Goal: Task Accomplishment & Management: Use online tool/utility

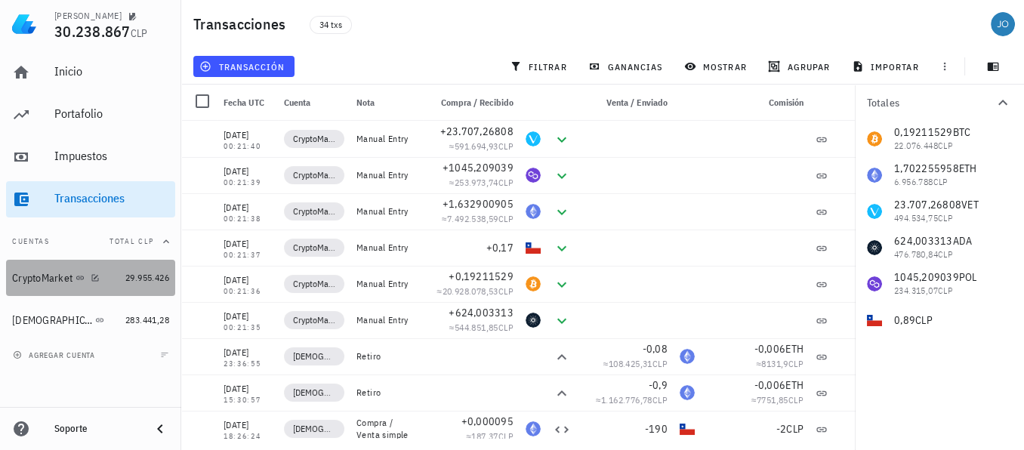
click at [51, 272] on div "CryptoMarket" at bounding box center [42, 278] width 60 height 13
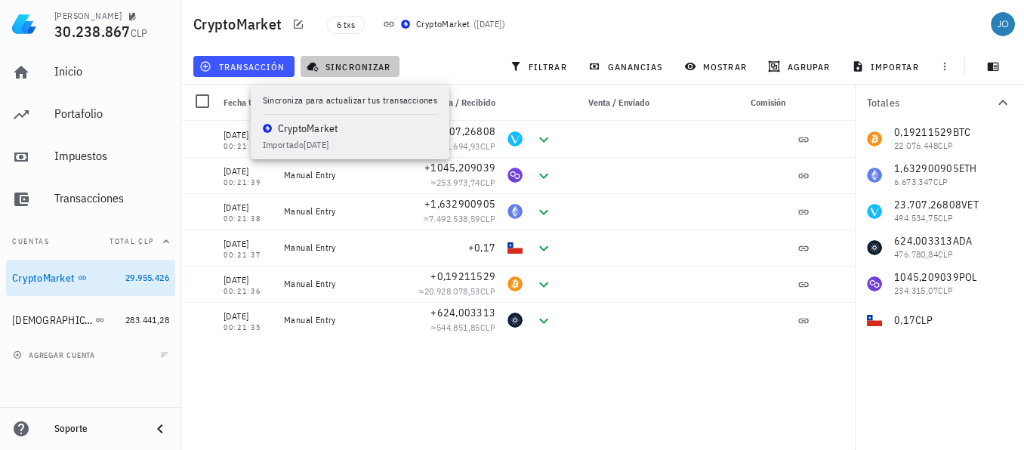
click at [372, 66] on span "sincronizar" at bounding box center [350, 66] width 81 height 12
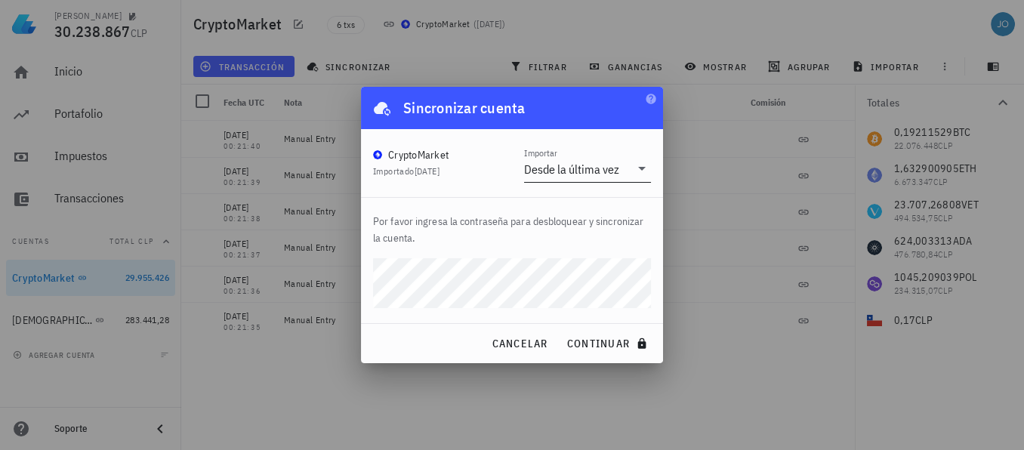
click at [630, 167] on div at bounding box center [640, 168] width 21 height 18
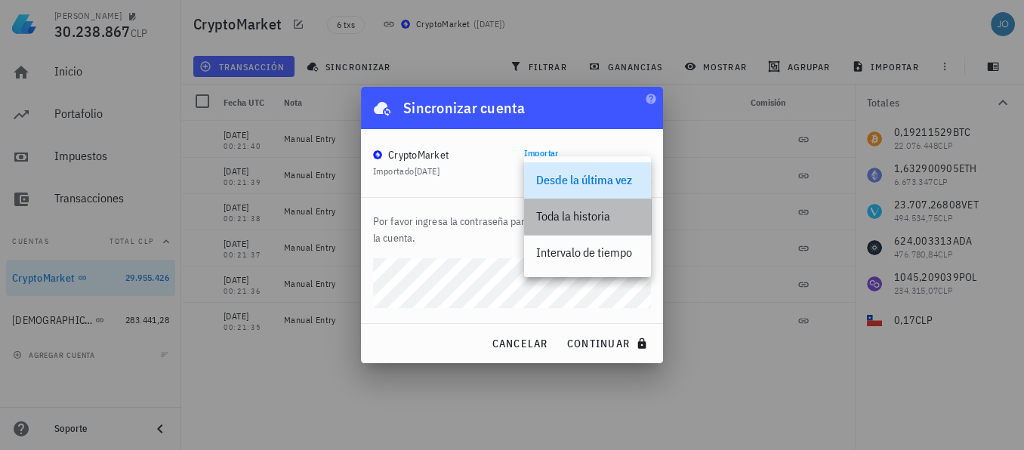
click at [600, 217] on div "Toda la historia" at bounding box center [587, 216] width 103 height 14
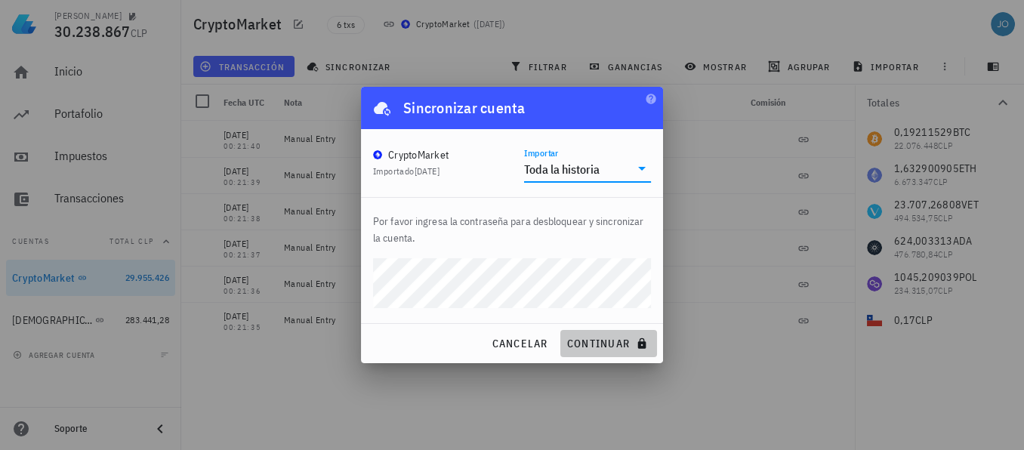
click at [582, 341] on span "continuar" at bounding box center [608, 344] width 85 height 14
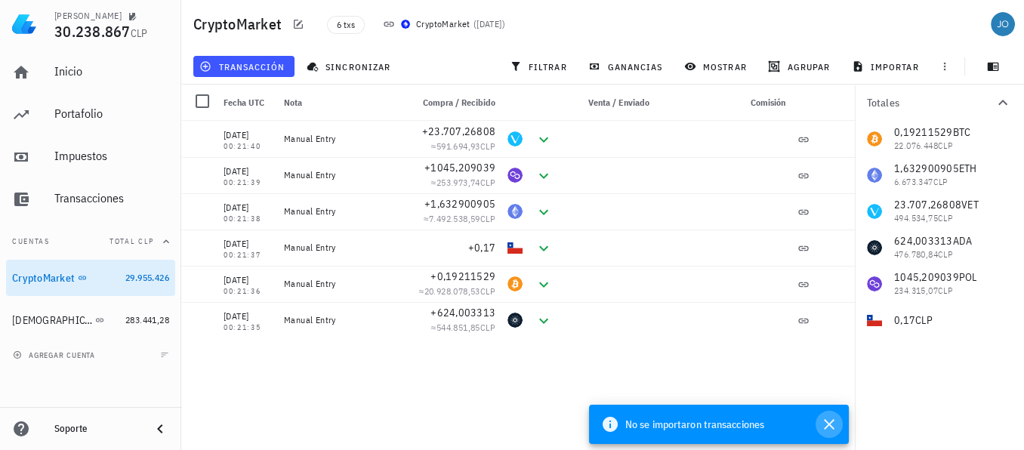
click at [833, 424] on icon "button" at bounding box center [829, 424] width 18 height 18
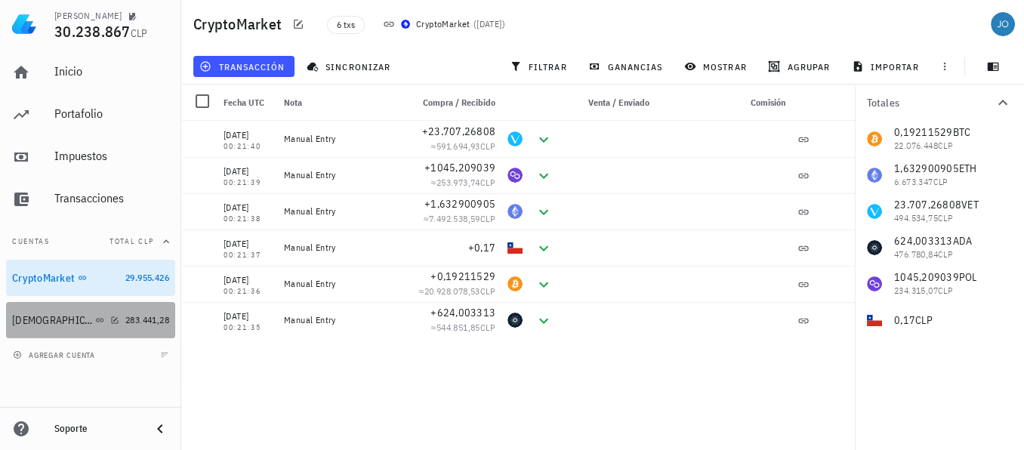
click at [25, 315] on div "[DEMOGRAPHIC_DATA]" at bounding box center [52, 320] width 80 height 13
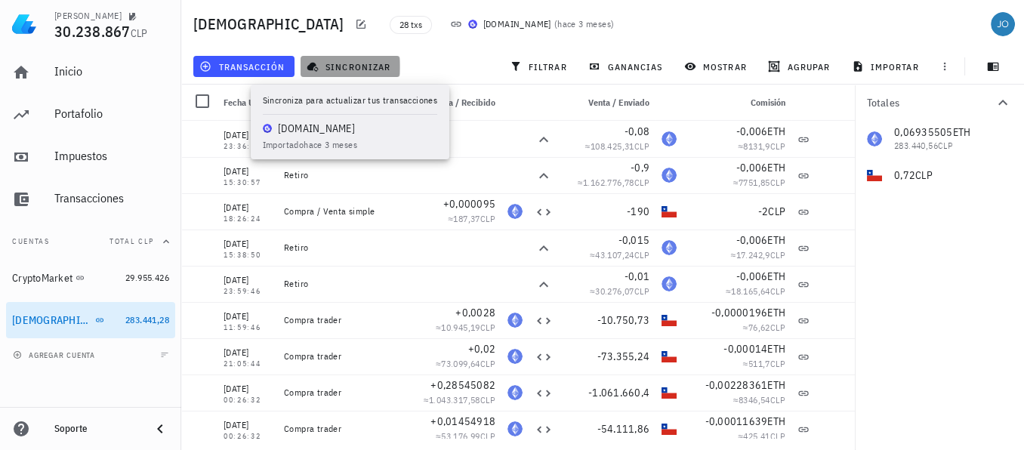
click at [359, 66] on span "sincronizar" at bounding box center [350, 66] width 81 height 12
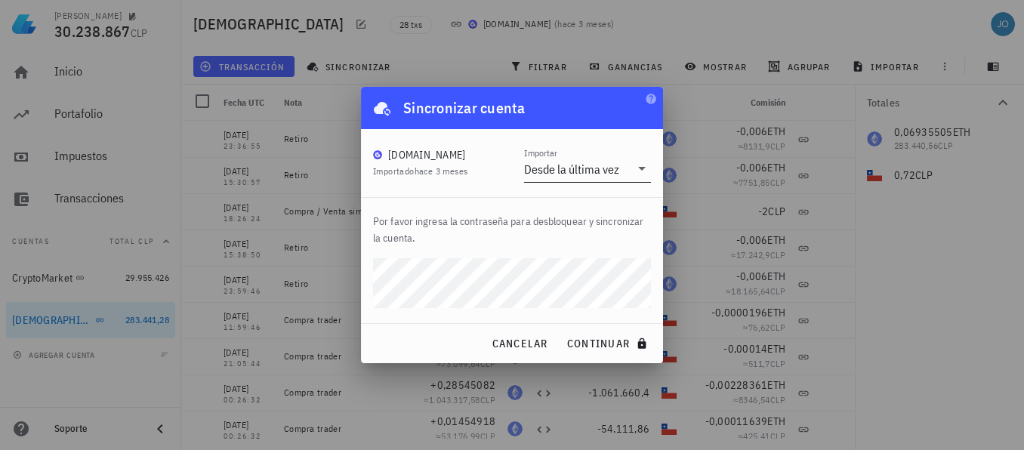
click at [635, 174] on icon at bounding box center [642, 168] width 18 height 18
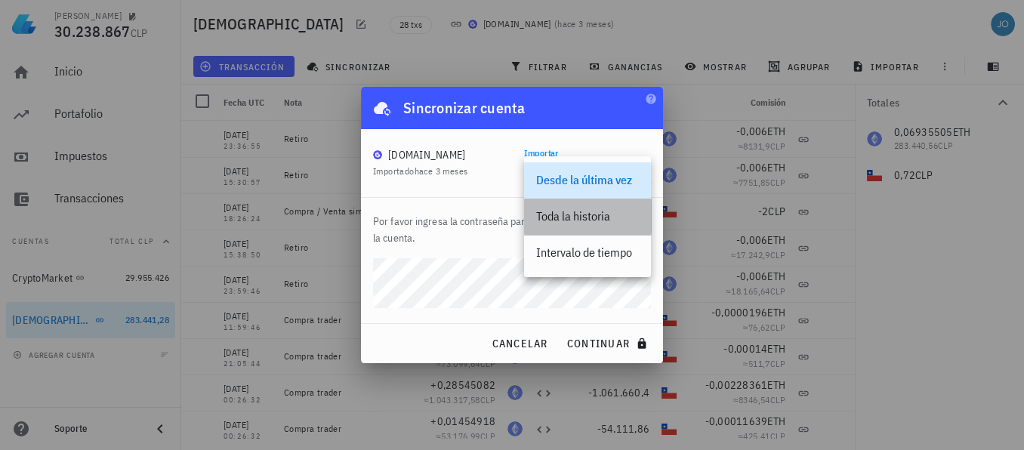
click at [590, 210] on div "Toda la historia" at bounding box center [587, 216] width 103 height 14
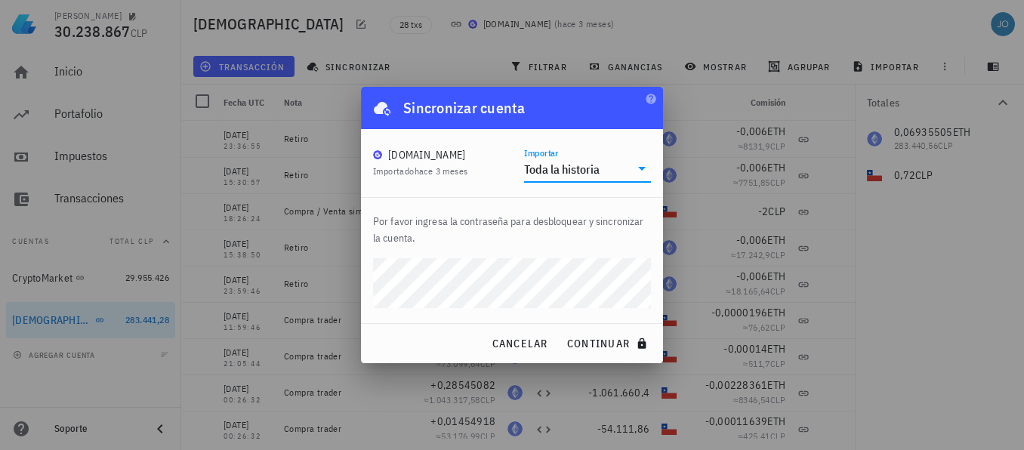
click at [337, 294] on div "Juan Andres Olguin 30.238.867 CLP Inicio Portafolio Impuestos Transacciones Cue…" at bounding box center [512, 225] width 1024 height 450
click at [560, 330] on button "continuar" at bounding box center [608, 343] width 97 height 27
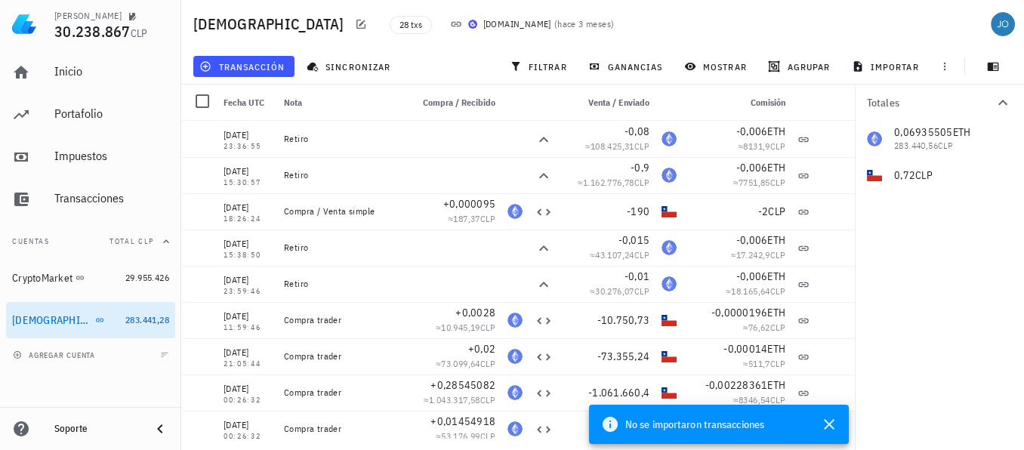
click at [450, 23] on icon at bounding box center [456, 24] width 12 height 12
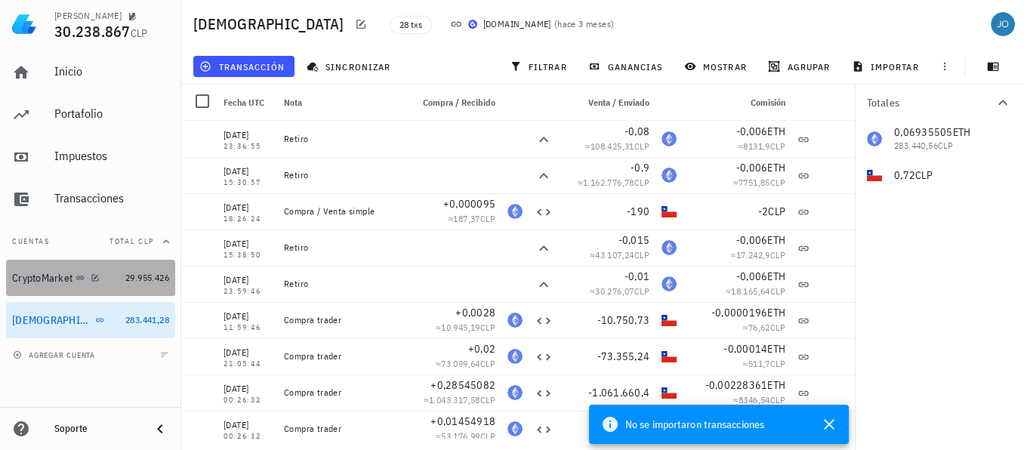
click at [46, 277] on div "CryptoMarket" at bounding box center [42, 278] width 60 height 13
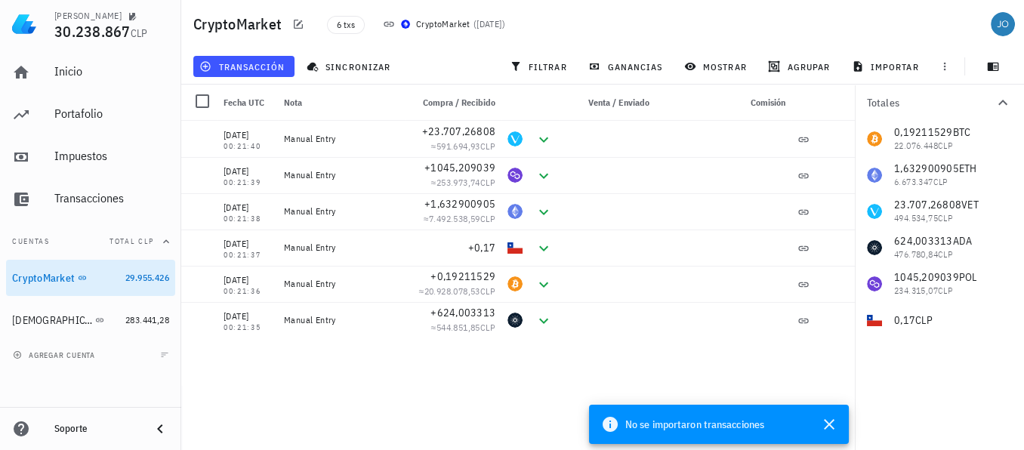
click at [436, 25] on div "CryptoMarket" at bounding box center [443, 24] width 54 height 15
click at [384, 24] on icon at bounding box center [389, 24] width 10 height 5
click at [828, 420] on icon "button" at bounding box center [829, 424] width 18 height 18
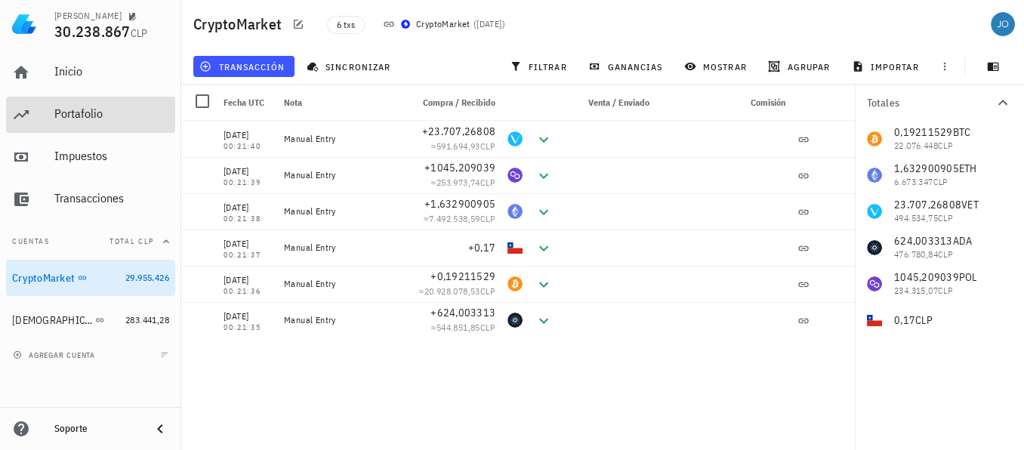
click at [92, 122] on div "Portafolio" at bounding box center [111, 114] width 115 height 34
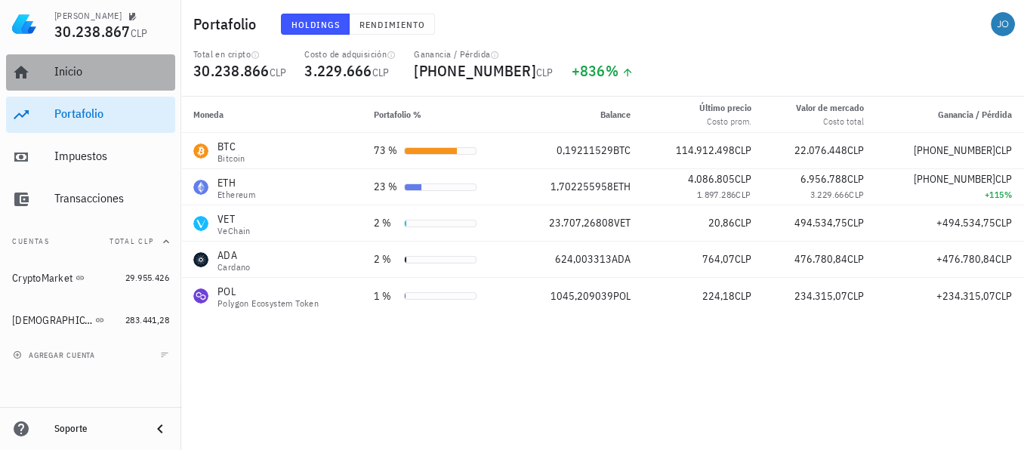
click at [61, 70] on div "Inicio" at bounding box center [111, 71] width 115 height 14
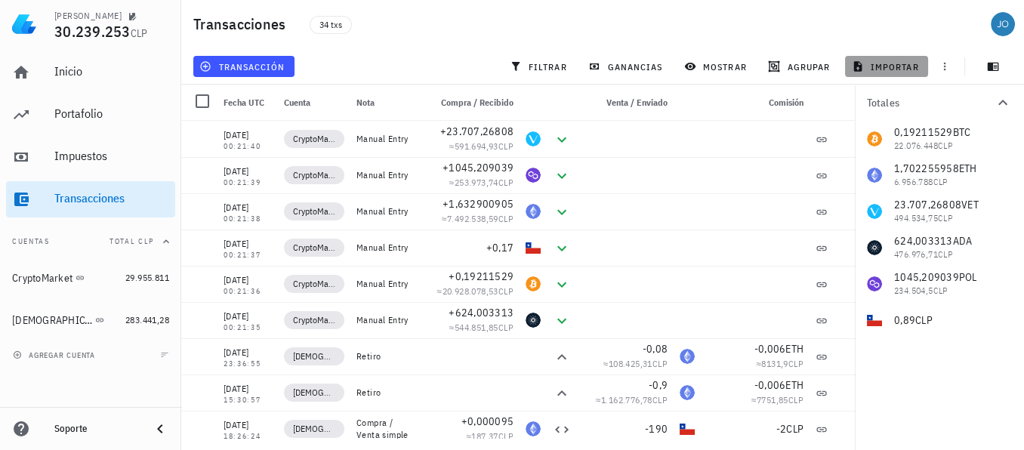
click at [882, 72] on span "importar" at bounding box center [887, 66] width 64 height 12
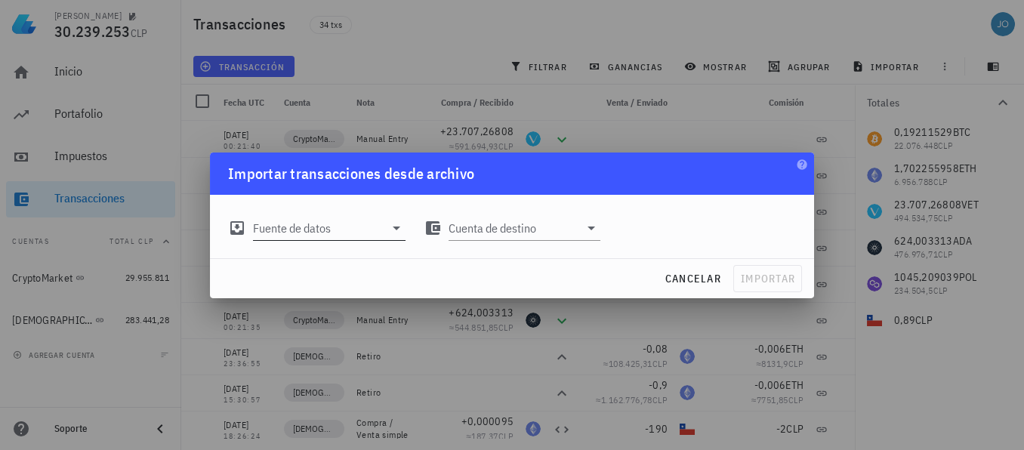
click at [399, 225] on icon at bounding box center [396, 228] width 18 height 18
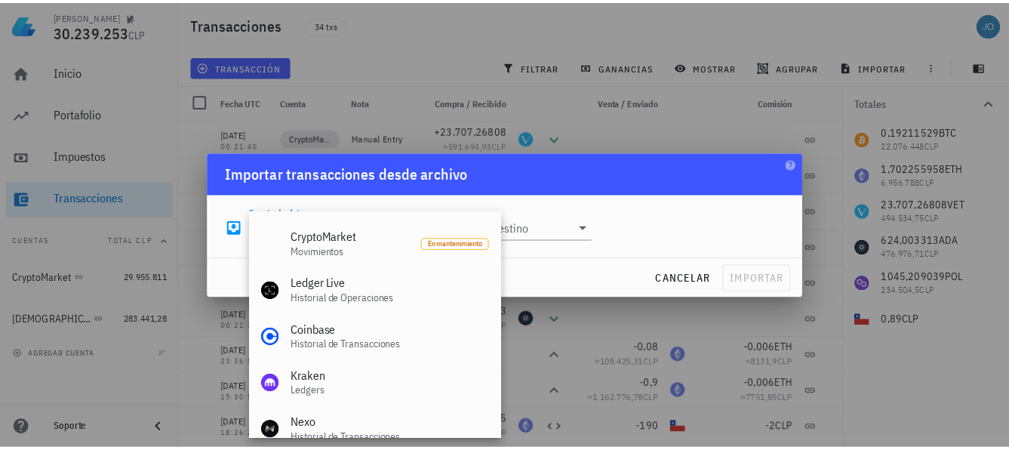
scroll to position [171, 0]
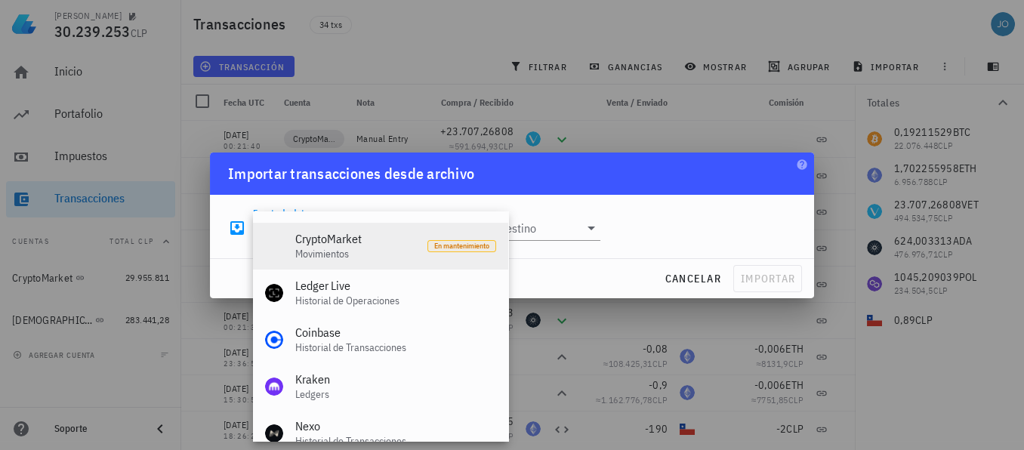
click at [451, 248] on span "En mantenimiento" at bounding box center [461, 246] width 55 height 11
type input "CryptoMarket"
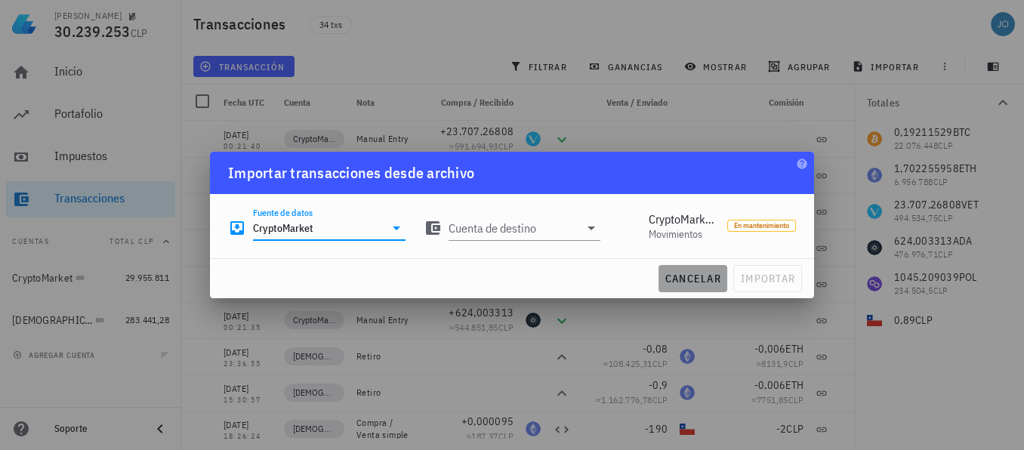
click at [696, 280] on span "cancelar" at bounding box center [692, 279] width 57 height 14
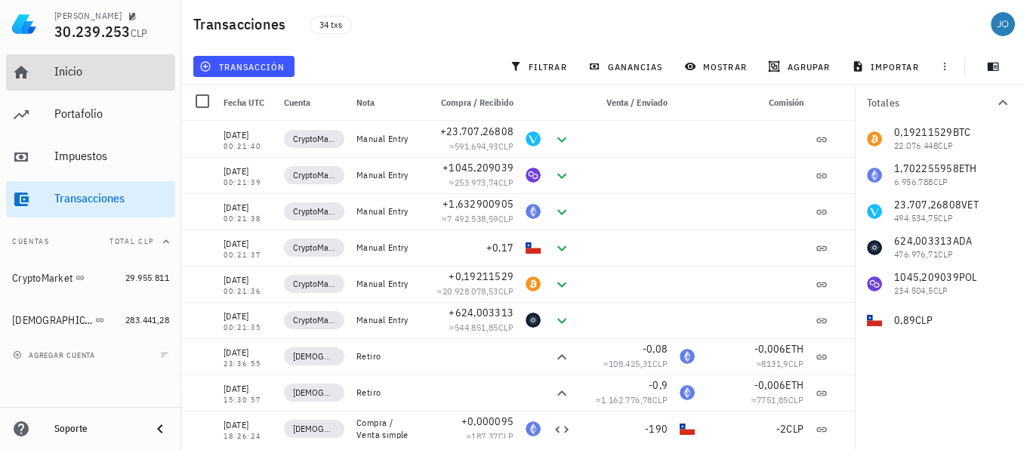
click at [56, 76] on div "Inicio" at bounding box center [111, 71] width 115 height 14
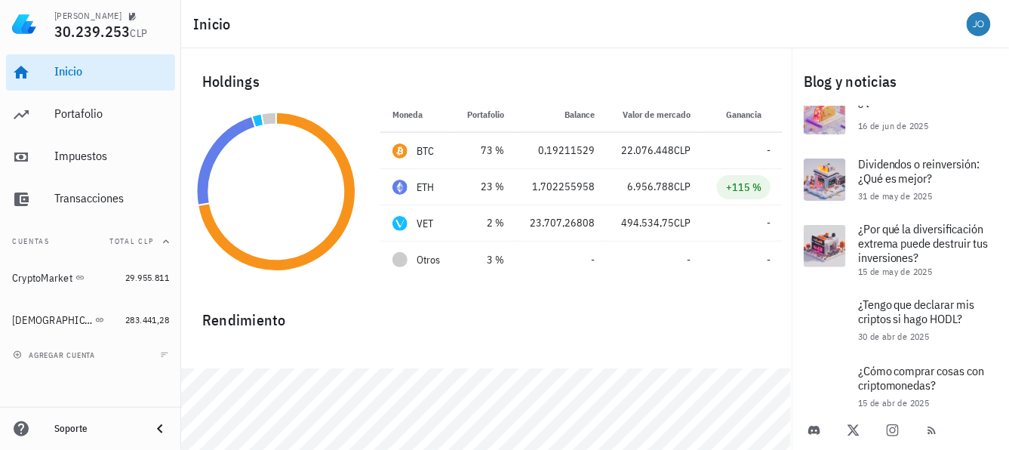
scroll to position [535, 0]
